Goal: Transaction & Acquisition: Purchase product/service

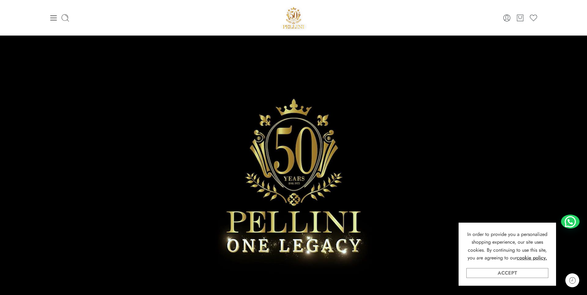
click at [524, 276] on link "Accept" at bounding box center [507, 273] width 82 height 10
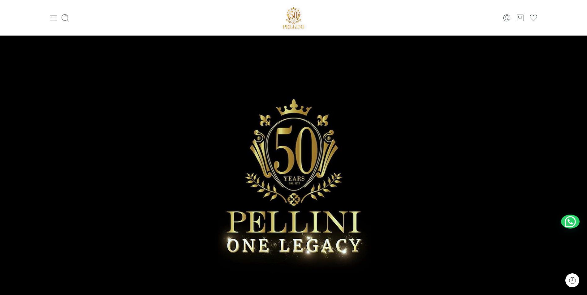
click at [53, 19] on icon at bounding box center [53, 18] width 9 height 9
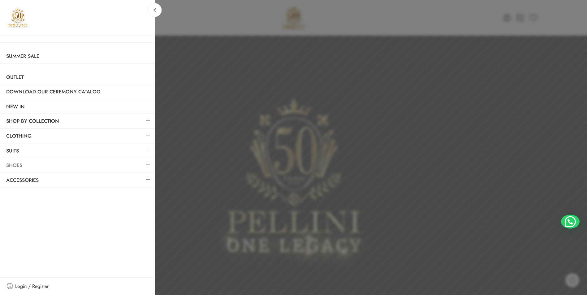
click at [20, 163] on link "Shoes" at bounding box center [77, 165] width 155 height 14
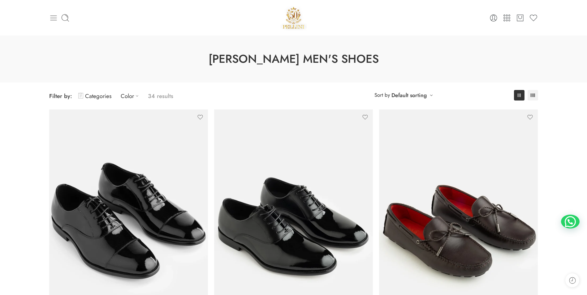
click at [55, 17] on icon at bounding box center [53, 18] width 9 height 9
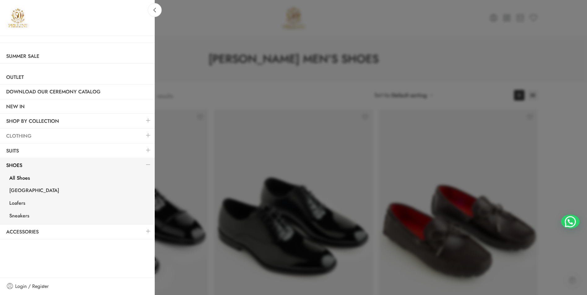
click at [51, 135] on link "Clothing" at bounding box center [77, 136] width 155 height 14
click at [146, 135] on link at bounding box center [148, 135] width 13 height 13
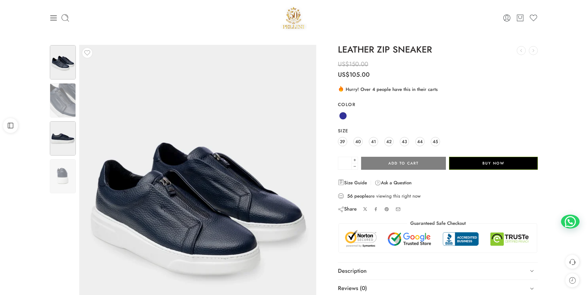
click at [75, 140] on img at bounding box center [63, 138] width 26 height 34
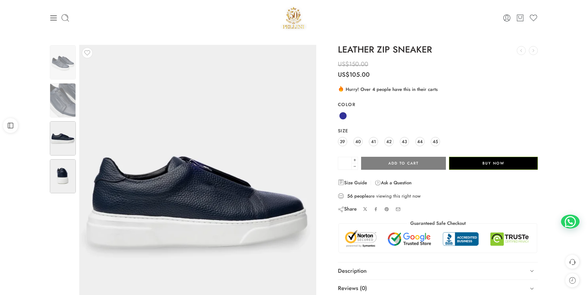
click at [60, 159] on div at bounding box center [62, 177] width 27 height 36
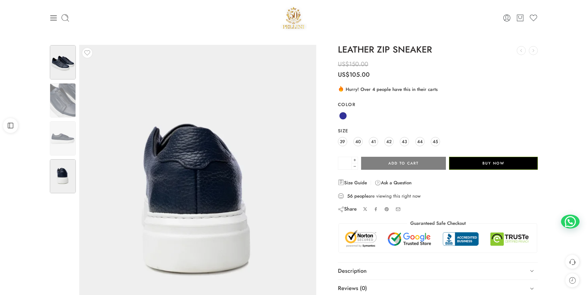
click at [68, 61] on img at bounding box center [63, 62] width 26 height 34
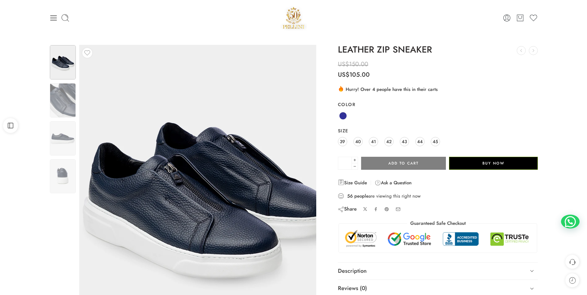
click at [136, 258] on img at bounding box center [208, 192] width 279 height 371
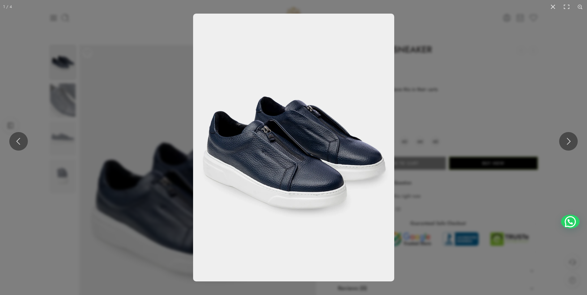
click at [267, 136] on img at bounding box center [293, 148] width 201 height 268
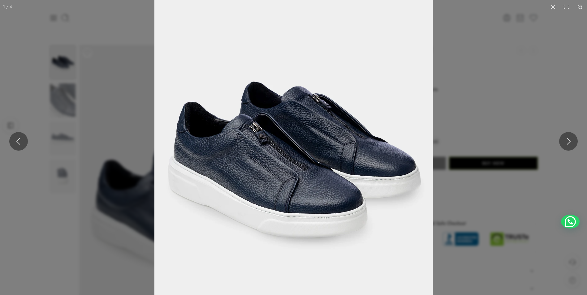
click at [276, 148] on img at bounding box center [293, 152] width 279 height 371
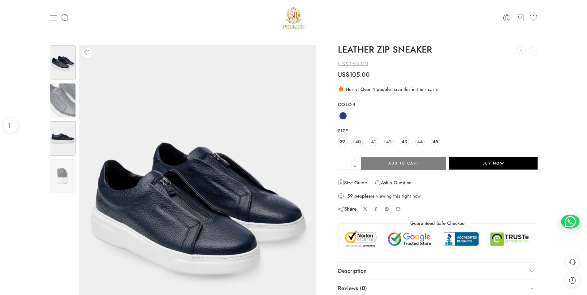
click at [50, 139] on img at bounding box center [63, 138] width 26 height 34
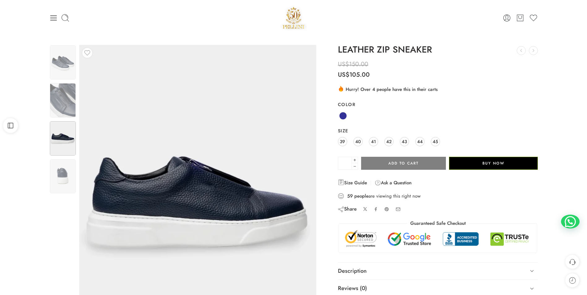
click at [62, 172] on img at bounding box center [63, 176] width 26 height 34
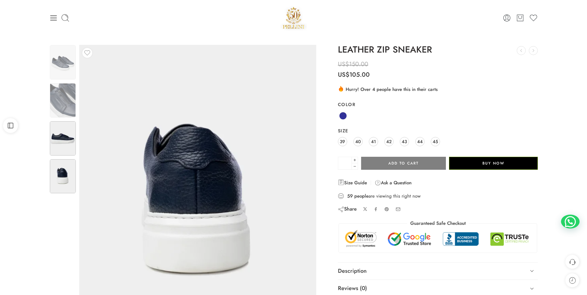
click at [58, 131] on img at bounding box center [63, 138] width 26 height 34
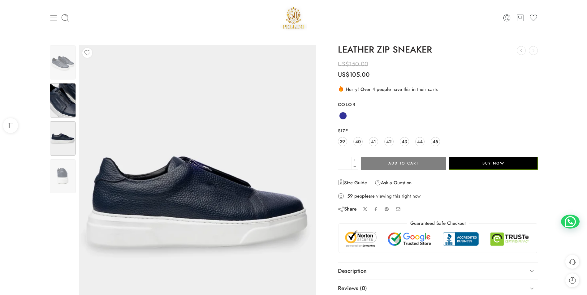
click at [53, 114] on img at bounding box center [63, 100] width 26 height 34
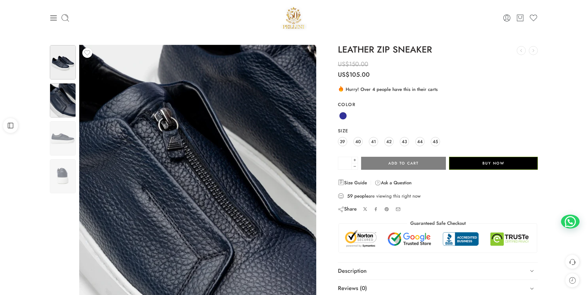
click at [61, 62] on img at bounding box center [63, 62] width 26 height 34
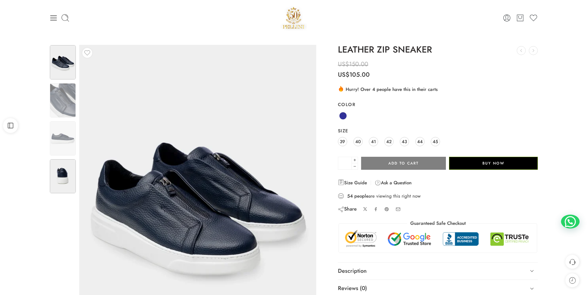
click at [63, 179] on img at bounding box center [63, 176] width 26 height 34
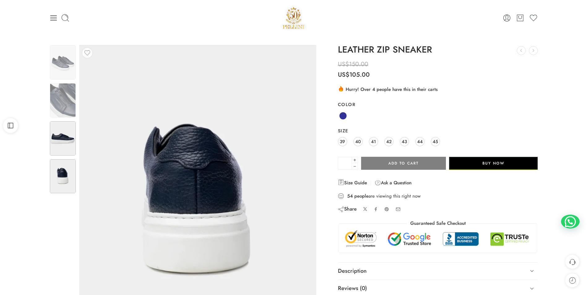
click at [56, 131] on img at bounding box center [63, 138] width 26 height 34
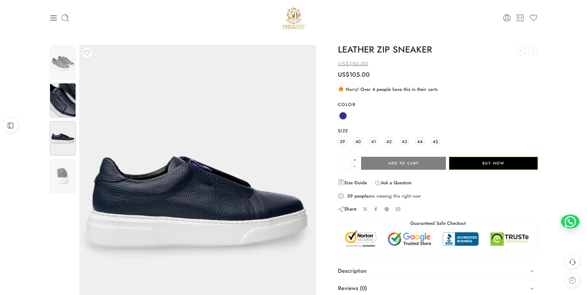
click at [71, 96] on img at bounding box center [63, 100] width 26 height 34
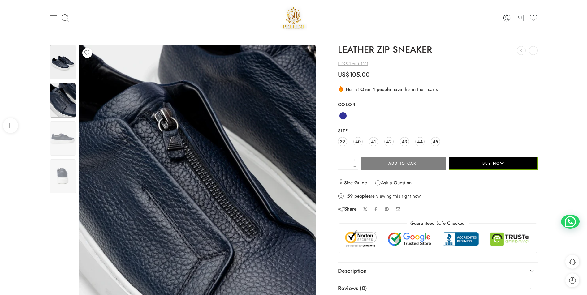
click at [63, 58] on img at bounding box center [63, 62] width 26 height 34
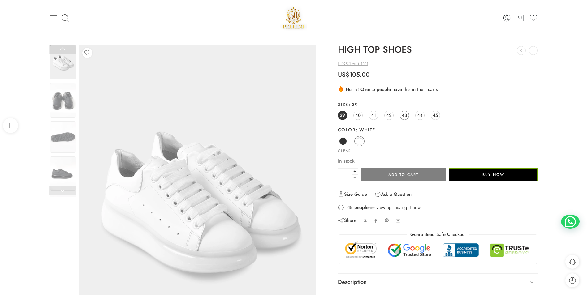
click at [406, 112] on span "43" at bounding box center [404, 115] width 5 height 8
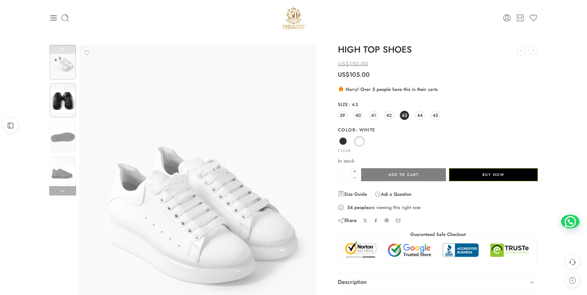
click at [71, 111] on img at bounding box center [63, 100] width 26 height 34
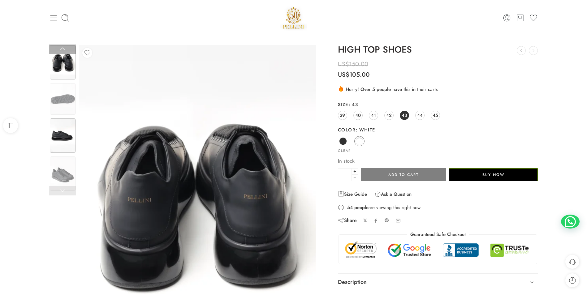
click at [74, 123] on img at bounding box center [63, 136] width 26 height 34
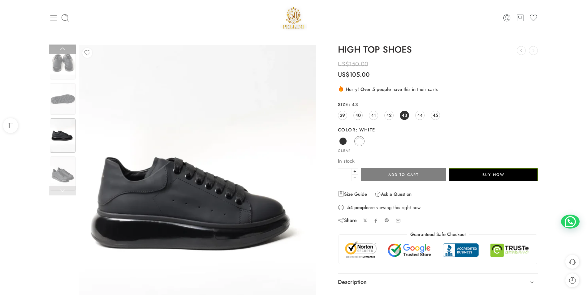
click at [73, 138] on img at bounding box center [63, 136] width 26 height 34
click at [68, 175] on img at bounding box center [63, 174] width 26 height 34
click at [61, 194] on link at bounding box center [62, 190] width 27 height 9
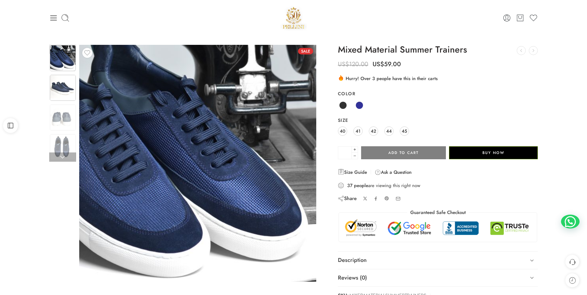
click at [66, 86] on img at bounding box center [63, 88] width 26 height 26
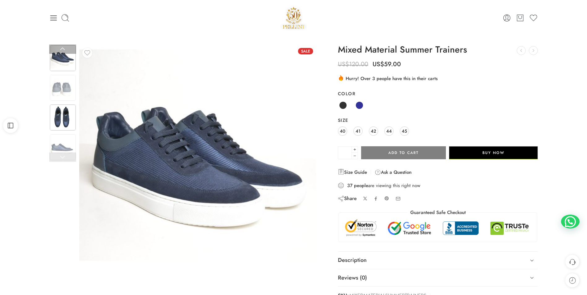
click at [64, 104] on div at bounding box center [62, 117] width 27 height 27
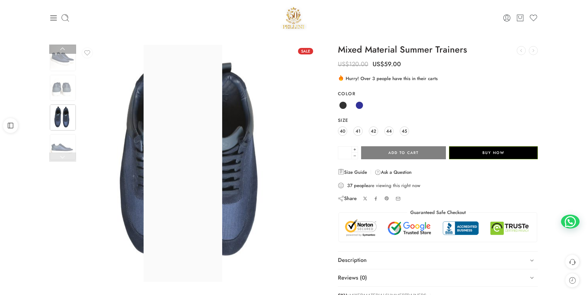
click at [59, 121] on img at bounding box center [63, 118] width 26 height 26
click at [57, 125] on img at bounding box center [63, 118] width 26 height 26
click at [60, 141] on img at bounding box center [63, 147] width 26 height 26
click at [61, 157] on link at bounding box center [62, 157] width 27 height 9
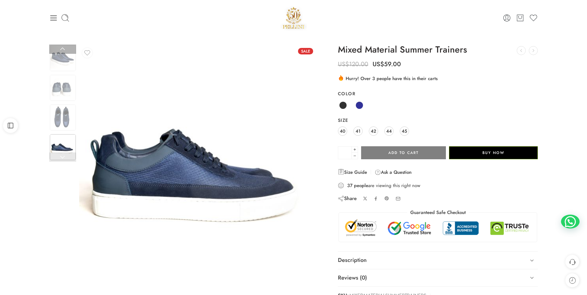
click at [63, 147] on img at bounding box center [63, 147] width 26 height 26
click at [57, 57] on img at bounding box center [63, 58] width 26 height 26
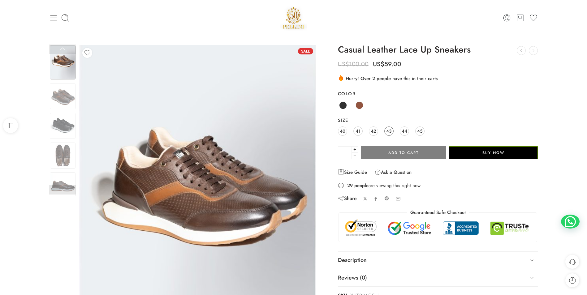
click at [389, 130] on span "43" at bounding box center [388, 131] width 5 height 8
click at [55, 96] on img at bounding box center [63, 96] width 26 height 26
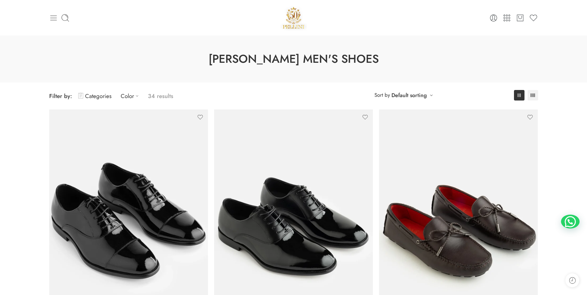
click at [50, 18] on icon at bounding box center [53, 18] width 9 height 9
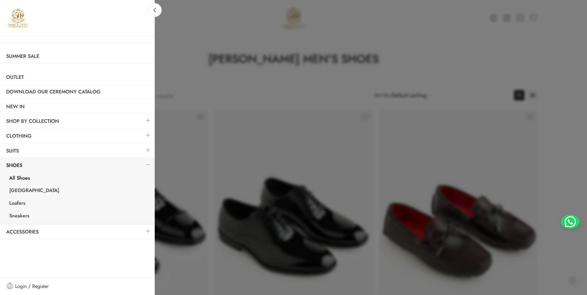
click at [149, 136] on link at bounding box center [148, 135] width 13 height 13
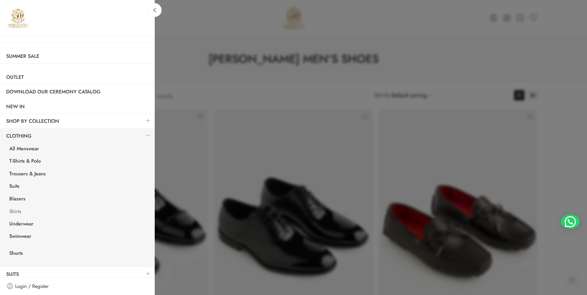
scroll to position [31, 0]
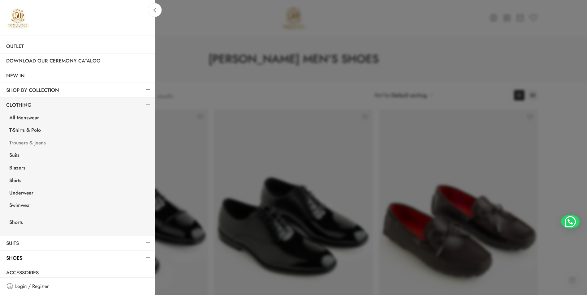
click at [38, 146] on link "Trousers & Jeans" at bounding box center [79, 143] width 152 height 13
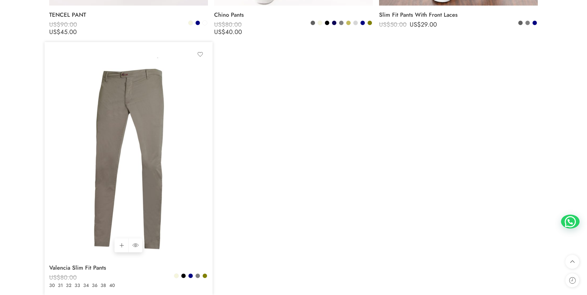
scroll to position [1083, 0]
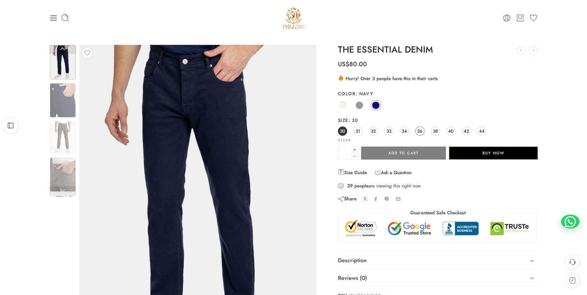
click at [422, 127] on link "36" at bounding box center [419, 131] width 9 height 9
click at [364, 105] on link "Grey" at bounding box center [359, 105] width 10 height 10
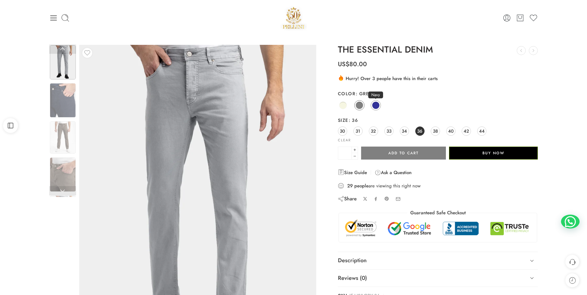
click at [378, 105] on span at bounding box center [376, 106] width 8 height 8
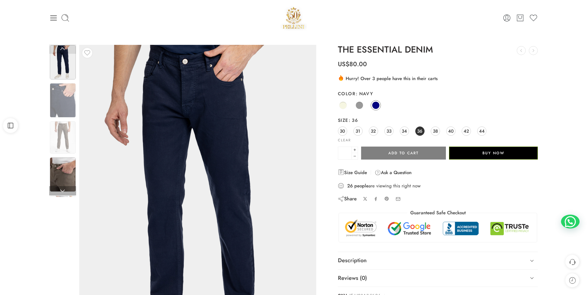
click at [52, 173] on img at bounding box center [63, 175] width 26 height 34
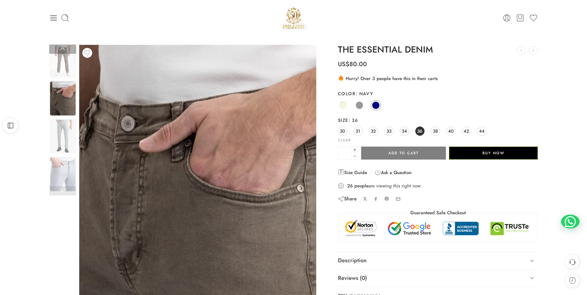
click at [65, 129] on div at bounding box center [62, 121] width 27 height 153
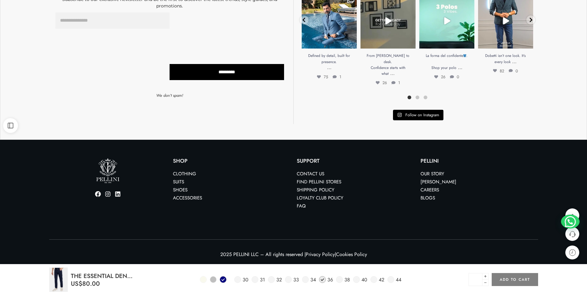
scroll to position [470, 0]
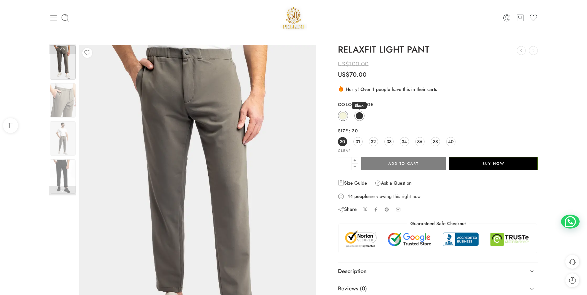
click at [357, 113] on span at bounding box center [360, 116] width 8 height 8
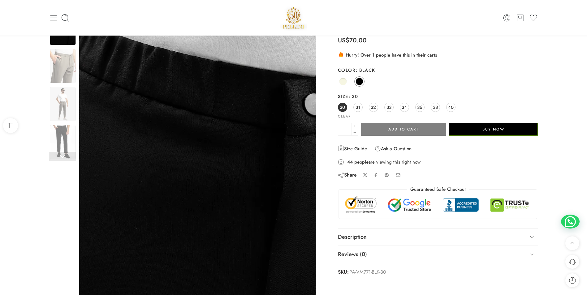
scroll to position [31, 0]
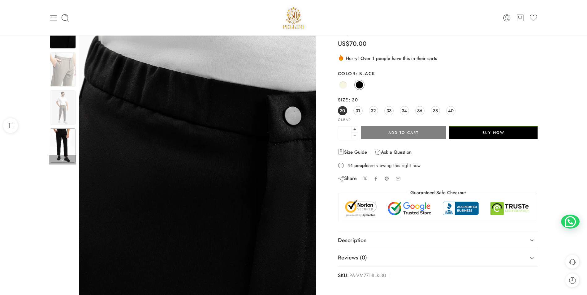
click at [55, 146] on img at bounding box center [63, 145] width 26 height 34
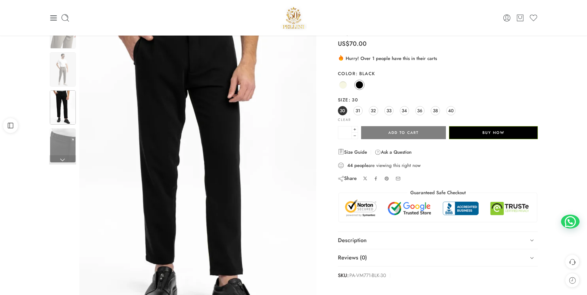
scroll to position [0, 0]
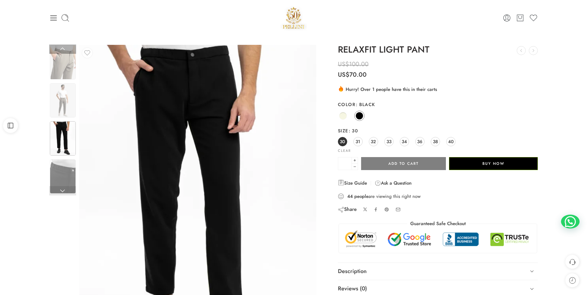
click at [63, 136] on img at bounding box center [63, 138] width 26 height 34
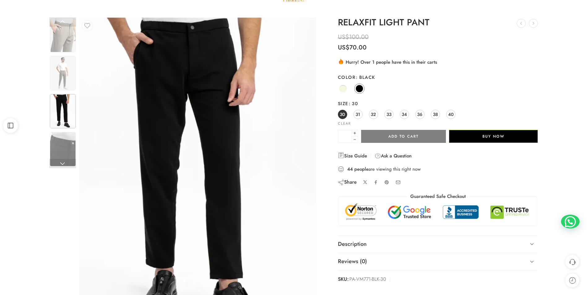
scroll to position [62, 0]
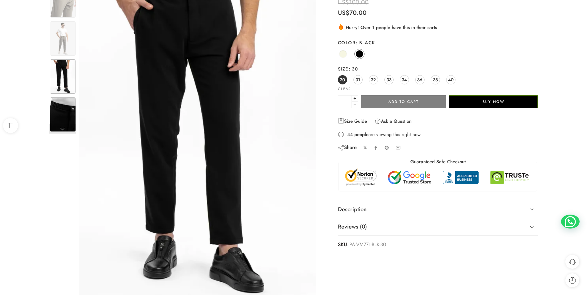
click at [70, 118] on img at bounding box center [63, 114] width 26 height 34
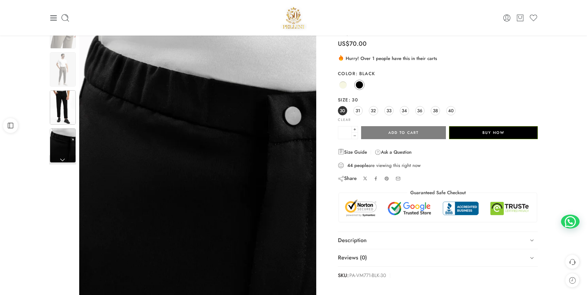
click at [63, 99] on img at bounding box center [63, 107] width 26 height 34
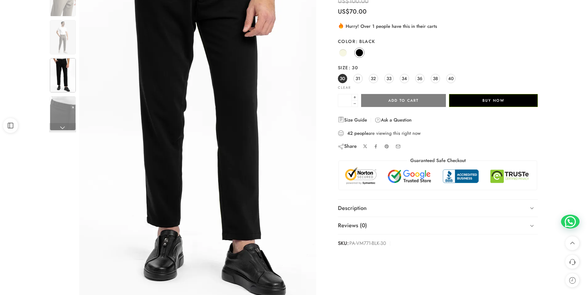
scroll to position [0, 0]
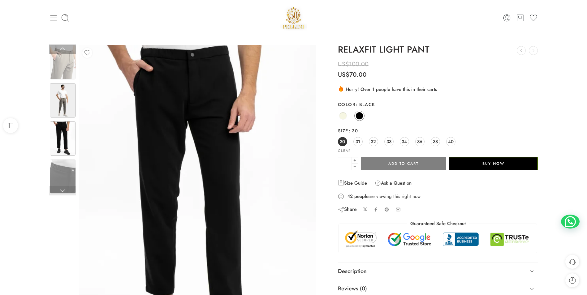
click at [60, 98] on img at bounding box center [63, 100] width 26 height 34
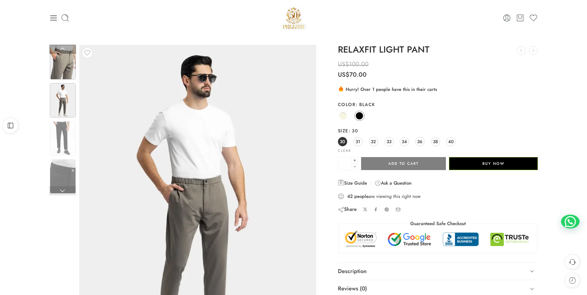
click at [66, 56] on img at bounding box center [63, 62] width 26 height 34
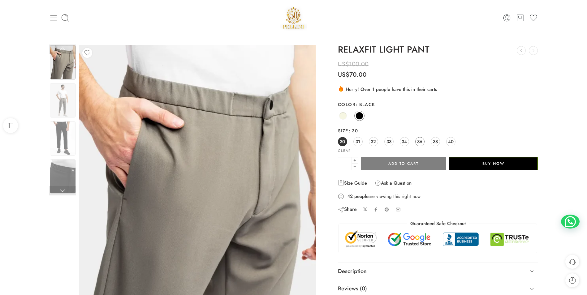
click at [422, 142] on span "36" at bounding box center [419, 141] width 5 height 8
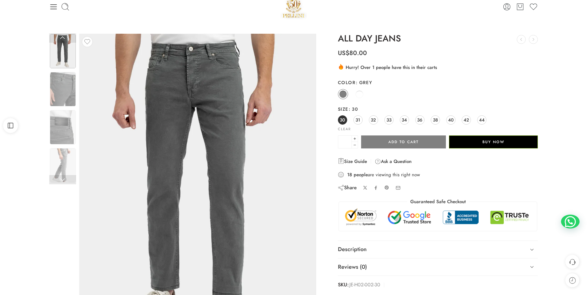
scroll to position [31, 0]
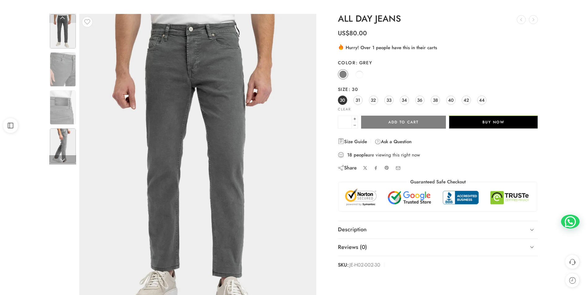
click at [55, 142] on img at bounding box center [63, 145] width 26 height 34
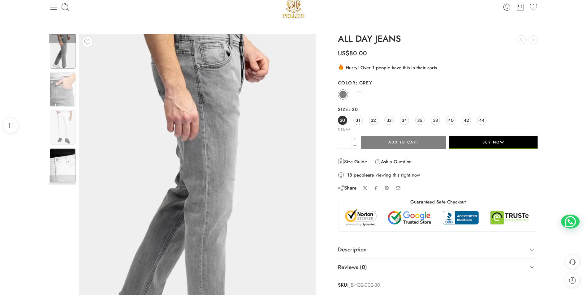
scroll to position [0, 0]
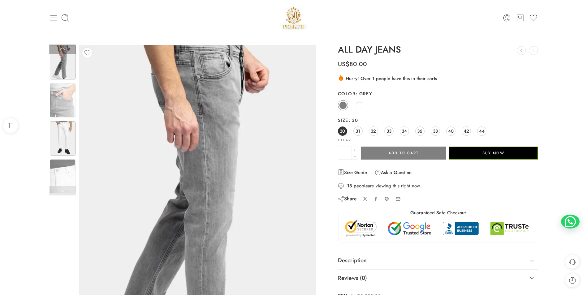
click at [60, 142] on img at bounding box center [63, 138] width 26 height 34
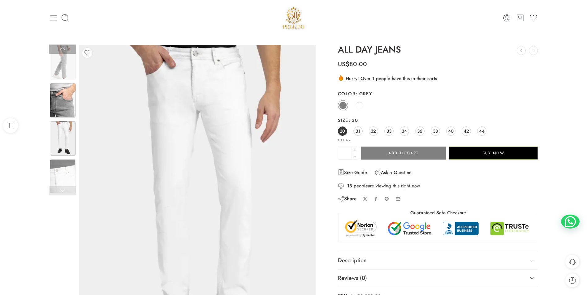
click at [61, 102] on img at bounding box center [63, 100] width 26 height 34
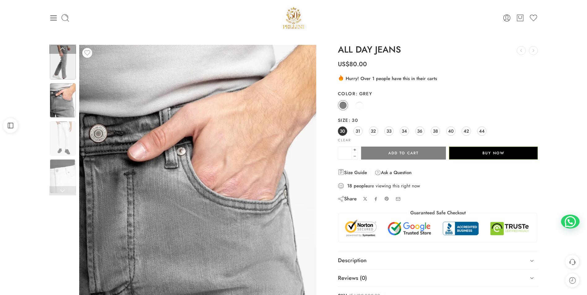
click at [60, 65] on img at bounding box center [63, 62] width 26 height 34
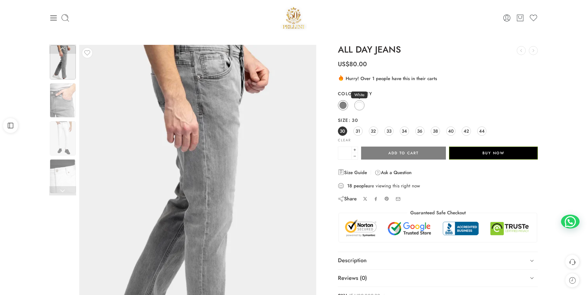
click at [360, 103] on span at bounding box center [360, 106] width 8 height 8
click at [427, 131] on div "30 31 32 33 34 36 38 40 42 44" at bounding box center [438, 131] width 200 height 11
click at [424, 131] on link "36" at bounding box center [419, 131] width 9 height 9
click at [423, 132] on link "36" at bounding box center [419, 131] width 9 height 9
click at [57, 145] on img at bounding box center [63, 138] width 26 height 34
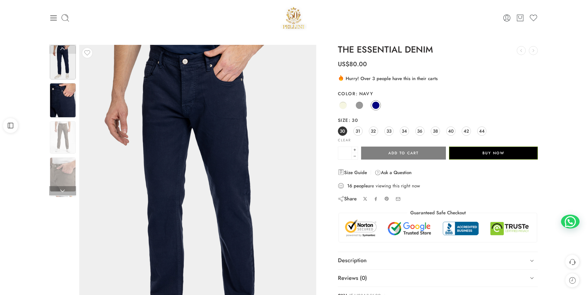
click at [63, 110] on img at bounding box center [63, 100] width 26 height 34
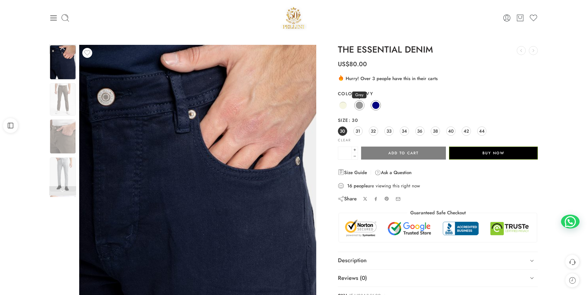
click at [359, 107] on span at bounding box center [360, 106] width 8 height 8
click at [72, 136] on img at bounding box center [63, 136] width 26 height 34
click at [68, 169] on img at bounding box center [63, 175] width 26 height 34
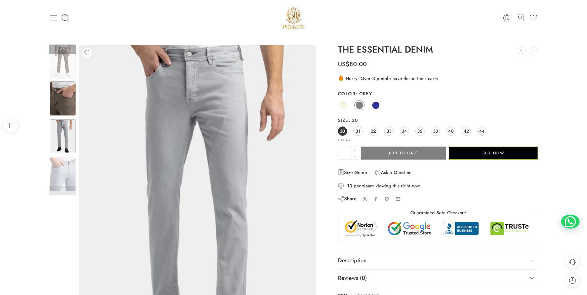
click at [65, 116] on div at bounding box center [62, 99] width 27 height 36
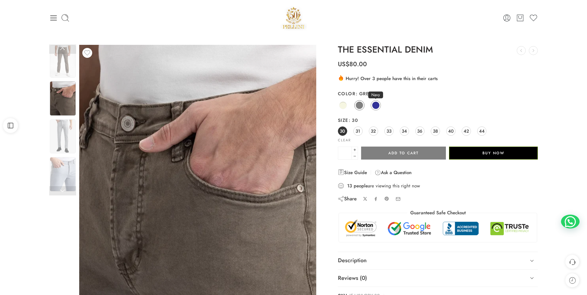
click at [373, 102] on link "Navy" at bounding box center [376, 105] width 10 height 10
click at [418, 133] on span "36" at bounding box center [419, 131] width 5 height 8
click at [65, 71] on img at bounding box center [63, 61] width 26 height 32
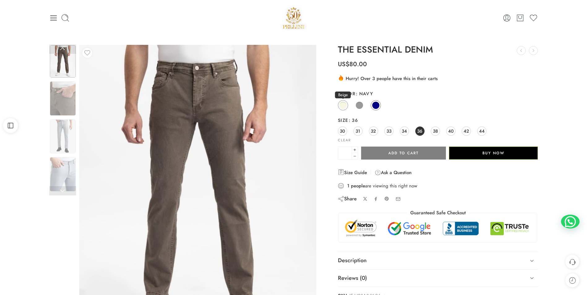
click at [348, 106] on link "Beige" at bounding box center [343, 105] width 10 height 10
click at [56, 145] on img at bounding box center [63, 136] width 26 height 34
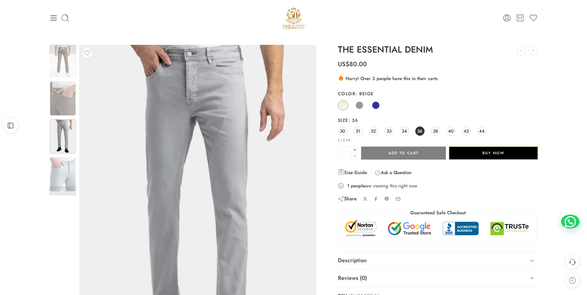
click at [64, 168] on img at bounding box center [63, 174] width 26 height 34
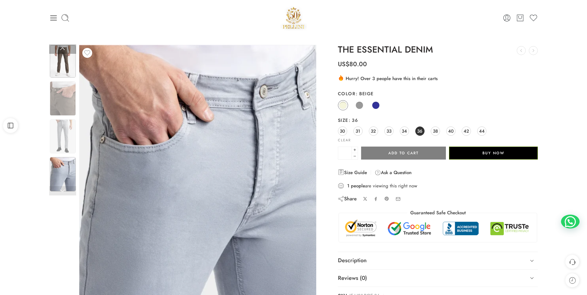
click at [71, 59] on img at bounding box center [63, 61] width 26 height 32
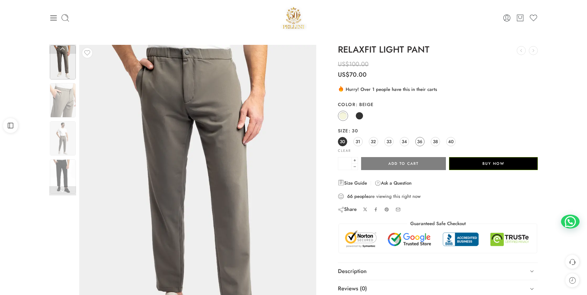
click at [420, 144] on span "36" at bounding box center [419, 141] width 5 height 8
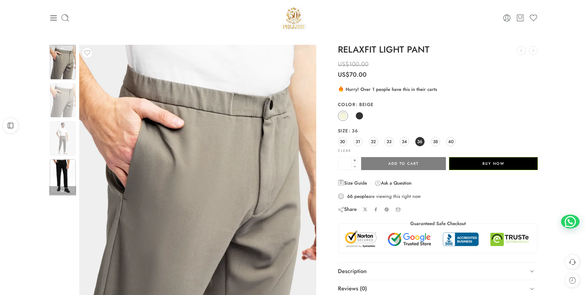
click at [61, 180] on img at bounding box center [63, 176] width 26 height 34
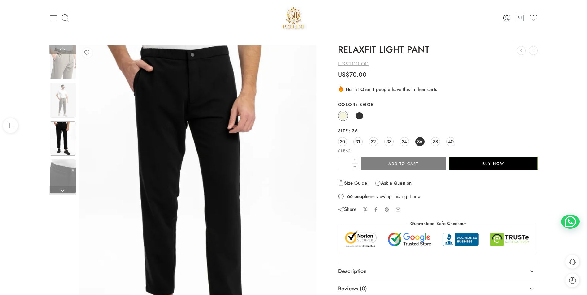
click at [61, 148] on img at bounding box center [63, 138] width 26 height 34
click at [64, 107] on img at bounding box center [63, 100] width 26 height 34
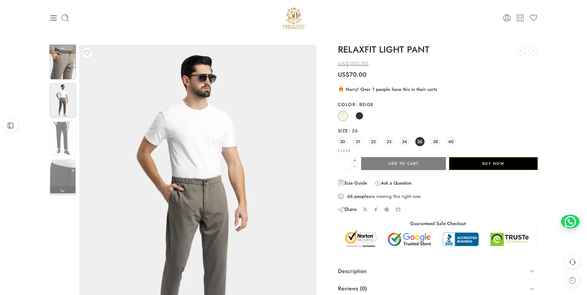
click at [70, 60] on img at bounding box center [63, 62] width 26 height 34
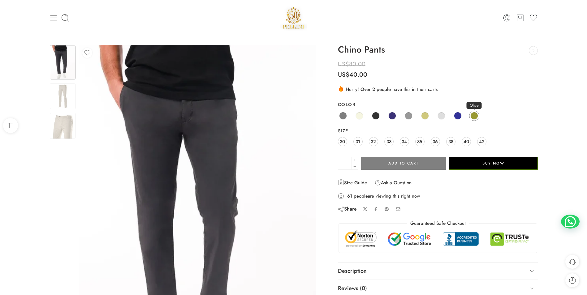
click at [476, 114] on span at bounding box center [474, 116] width 8 height 8
click at [459, 117] on span at bounding box center [458, 116] width 8 height 8
click at [436, 118] on div "Anthracite Beige Black Dark Navy Grey Khaki Light Grey Navy Olive" at bounding box center [438, 116] width 200 height 12
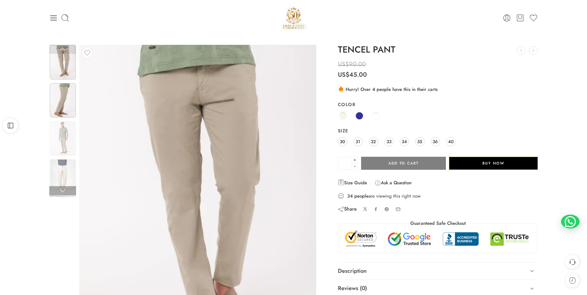
click at [60, 101] on img at bounding box center [63, 100] width 26 height 34
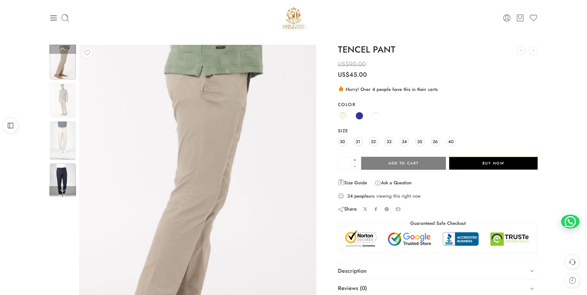
click at [64, 173] on img at bounding box center [63, 183] width 26 height 39
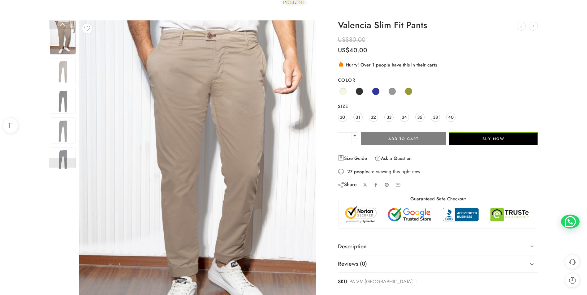
scroll to position [62, 0]
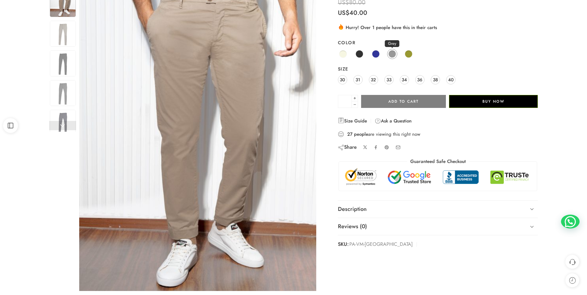
click at [394, 57] on span at bounding box center [392, 54] width 8 height 8
